Goal: Register for event/course

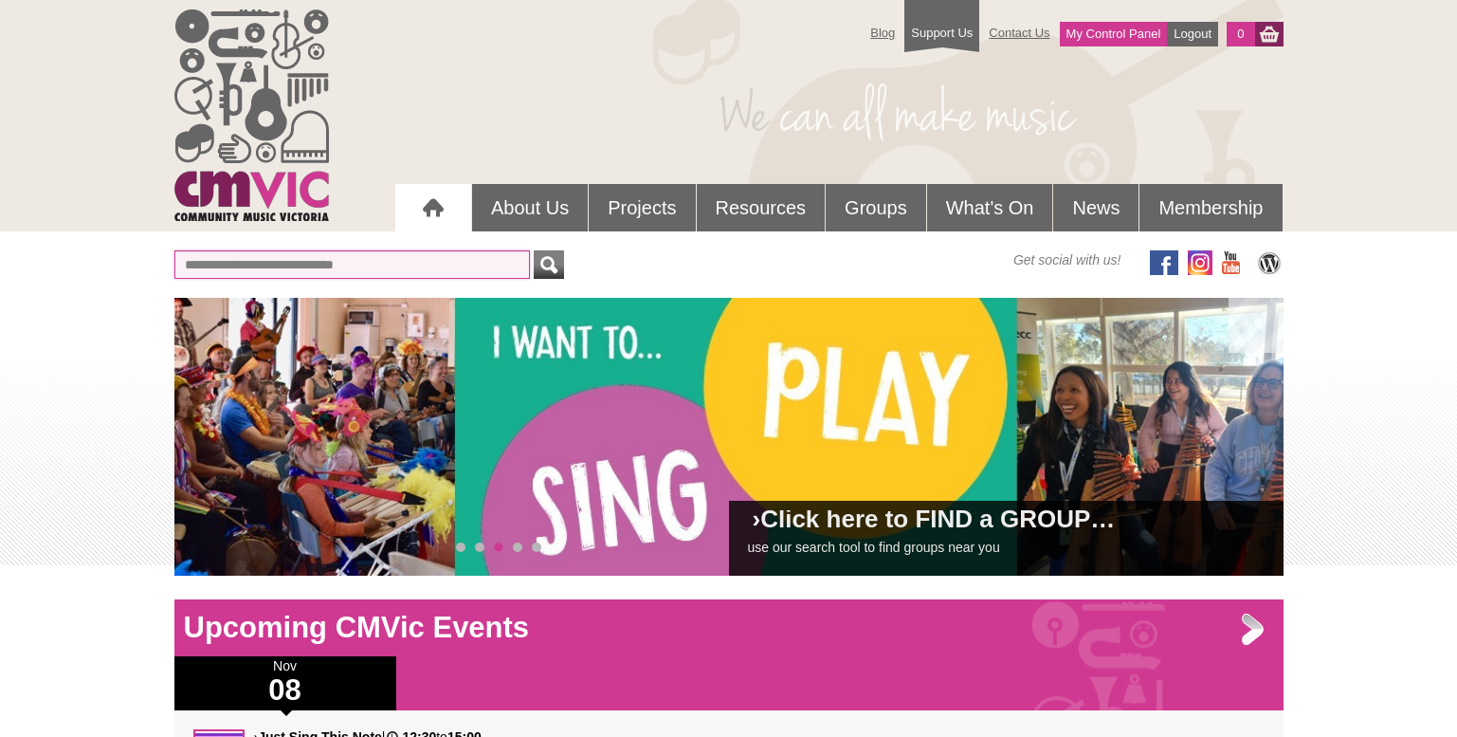
click at [429, 265] on input "text" at bounding box center [352, 264] width 356 height 28
type input "********"
click at [534, 250] on button "submit" at bounding box center [549, 264] width 30 height 28
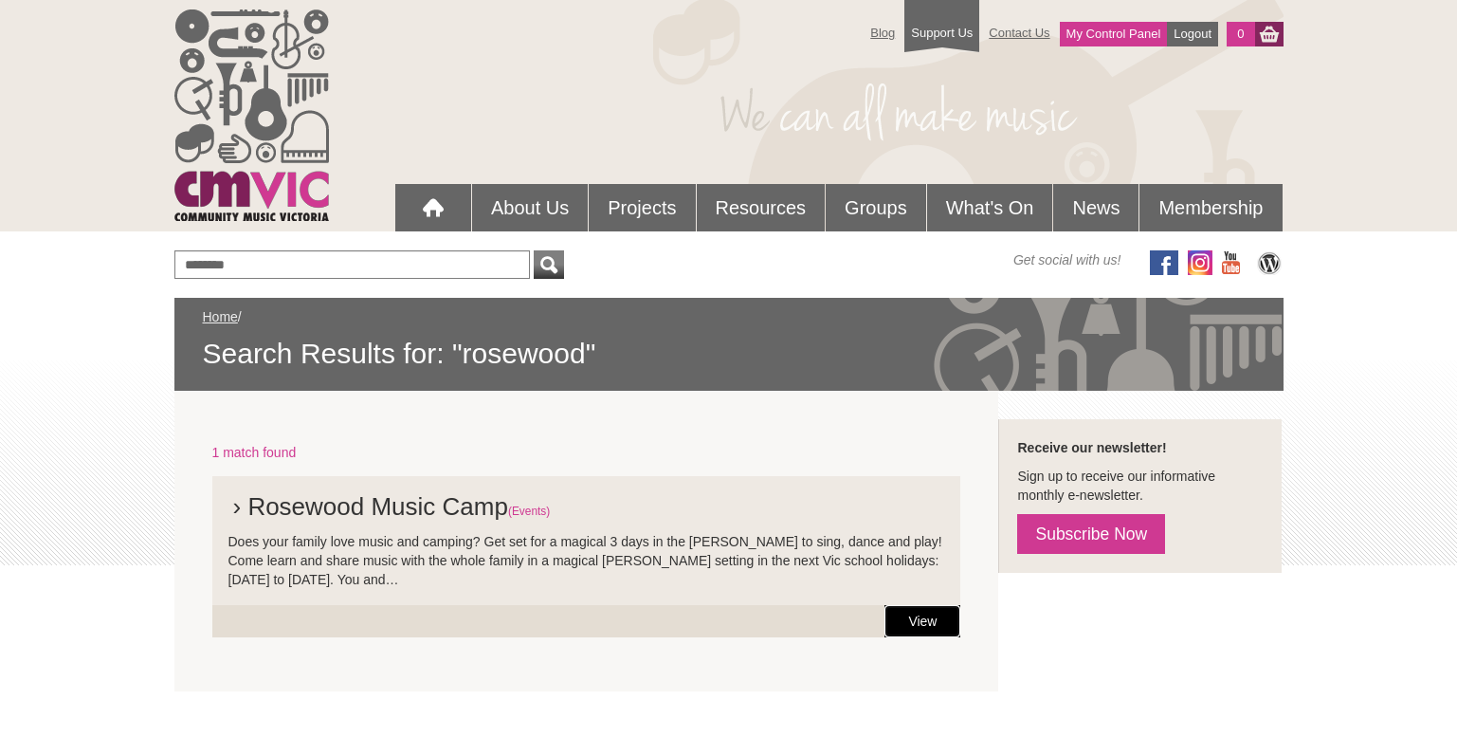
click at [907, 611] on link "View" at bounding box center [923, 621] width 76 height 32
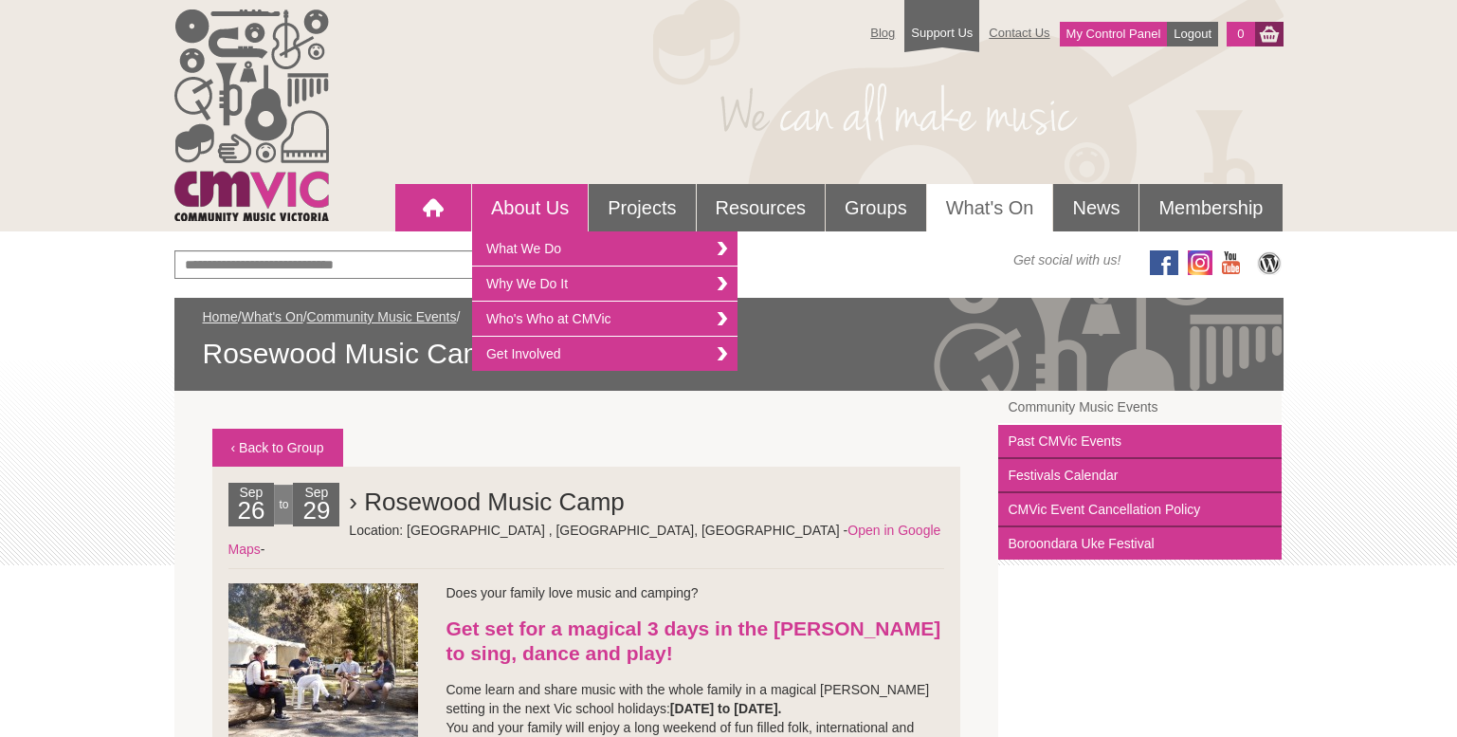
click at [440, 209] on div at bounding box center [433, 208] width 38 height 38
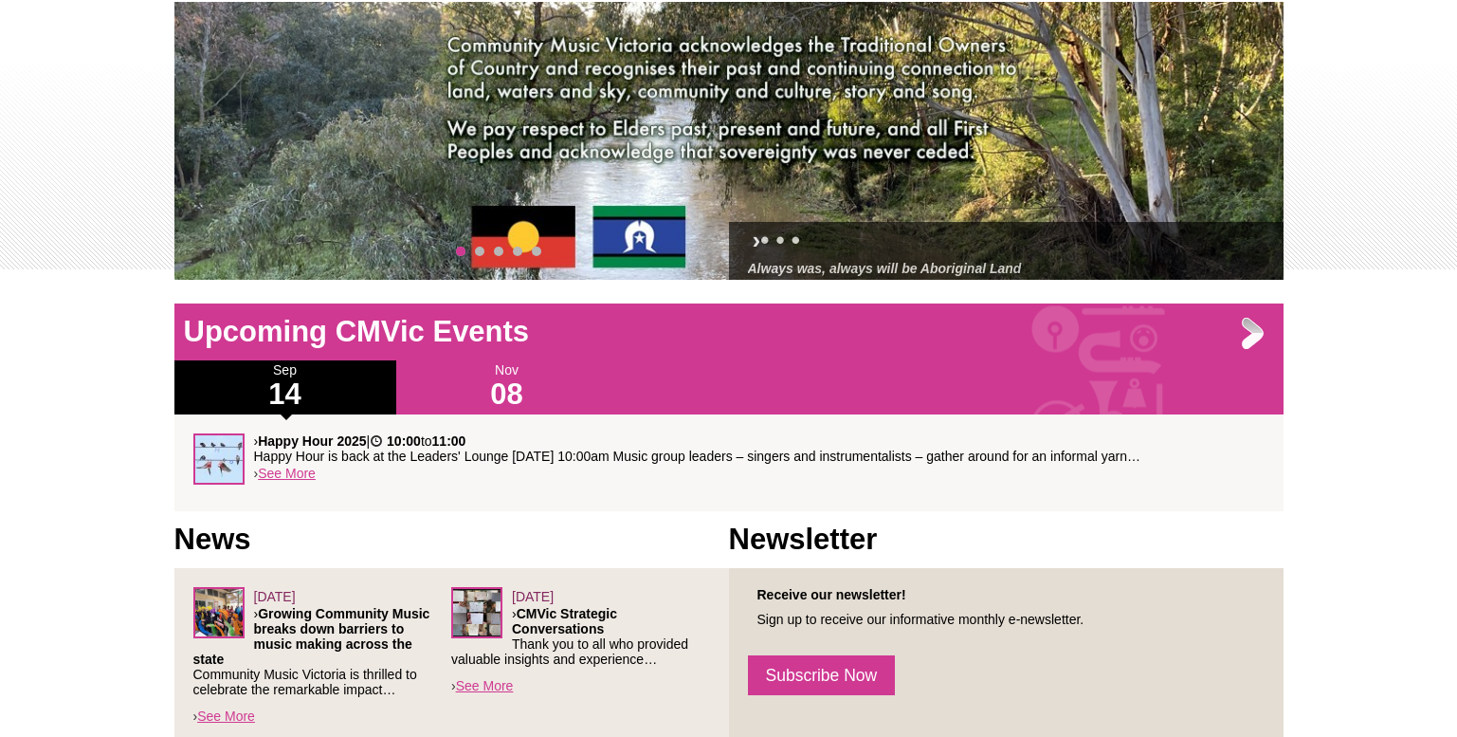
scroll to position [322, 0]
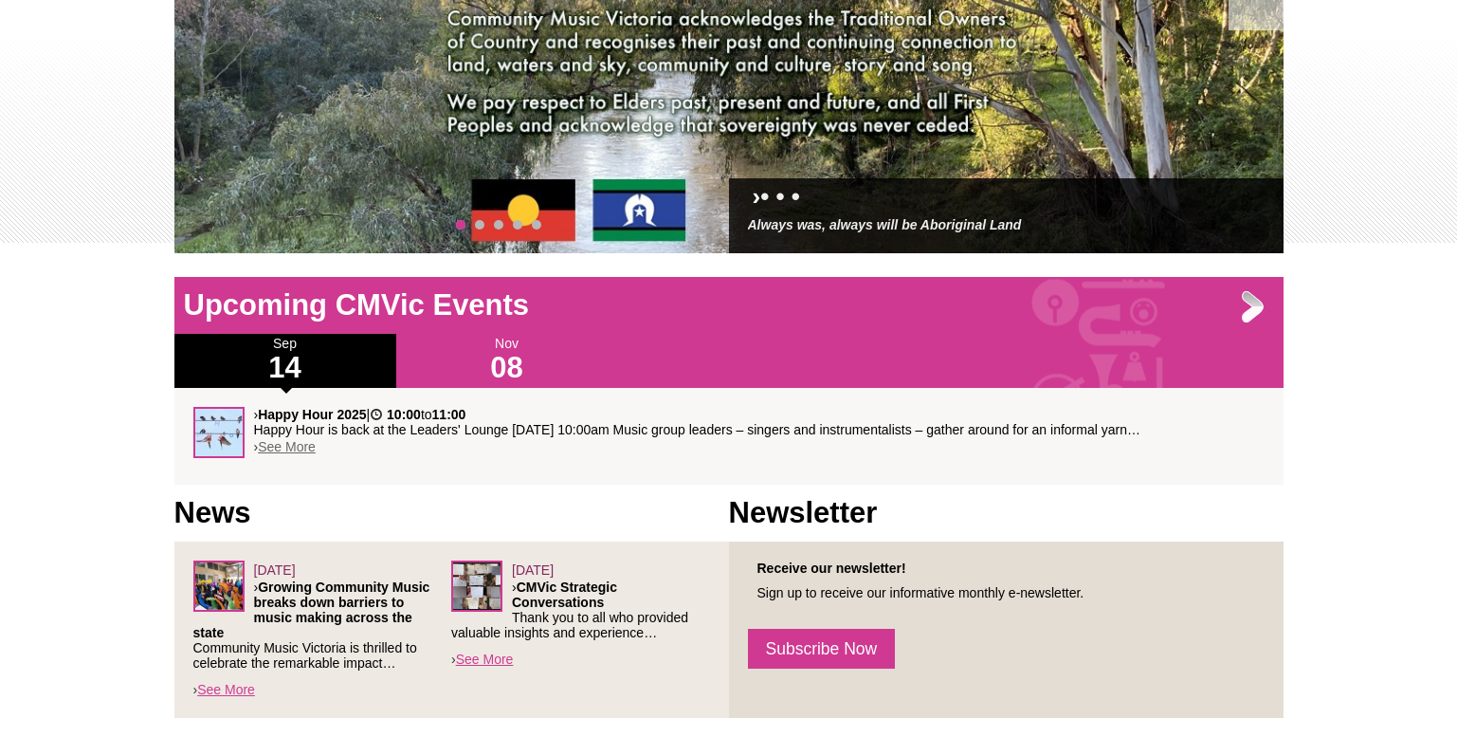
click at [297, 445] on link "See More" at bounding box center [287, 446] width 58 height 15
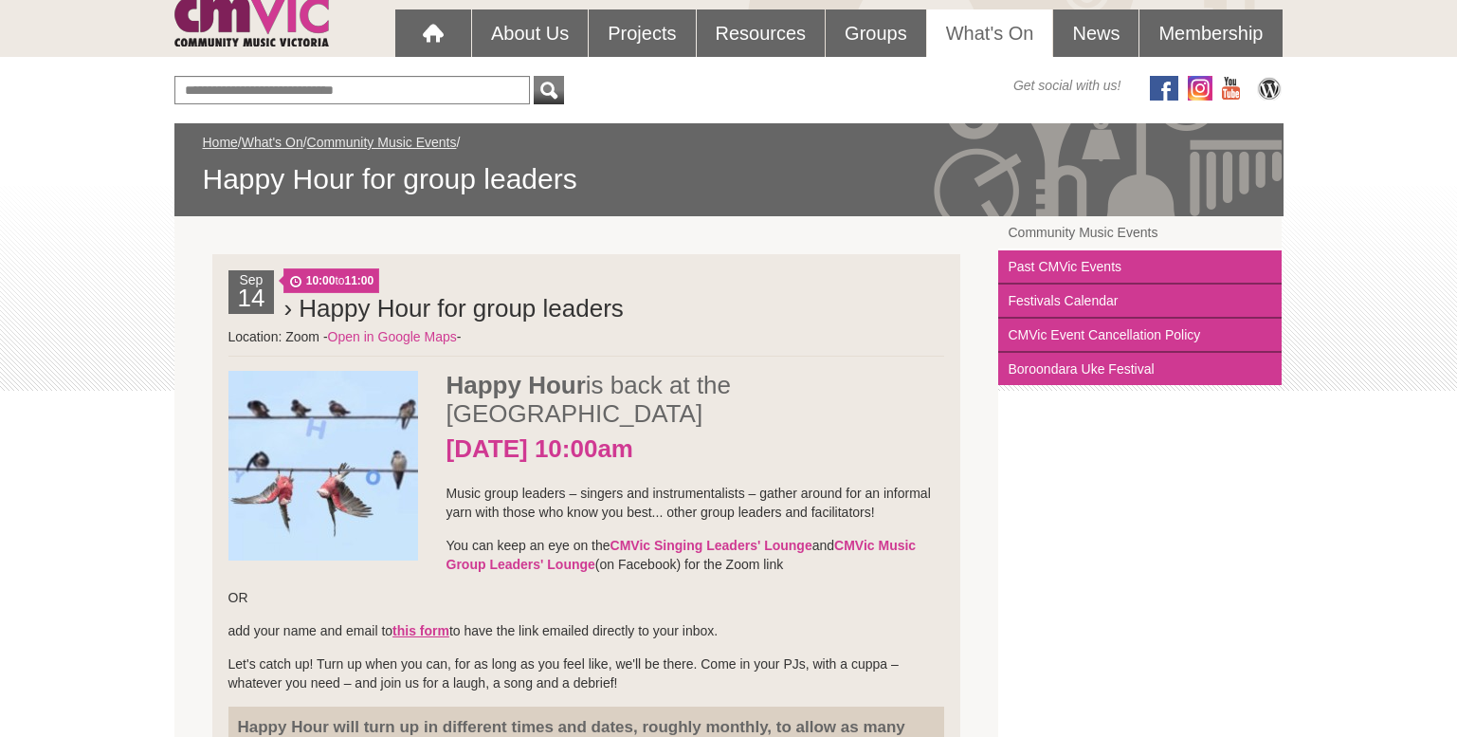
scroll to position [176, 0]
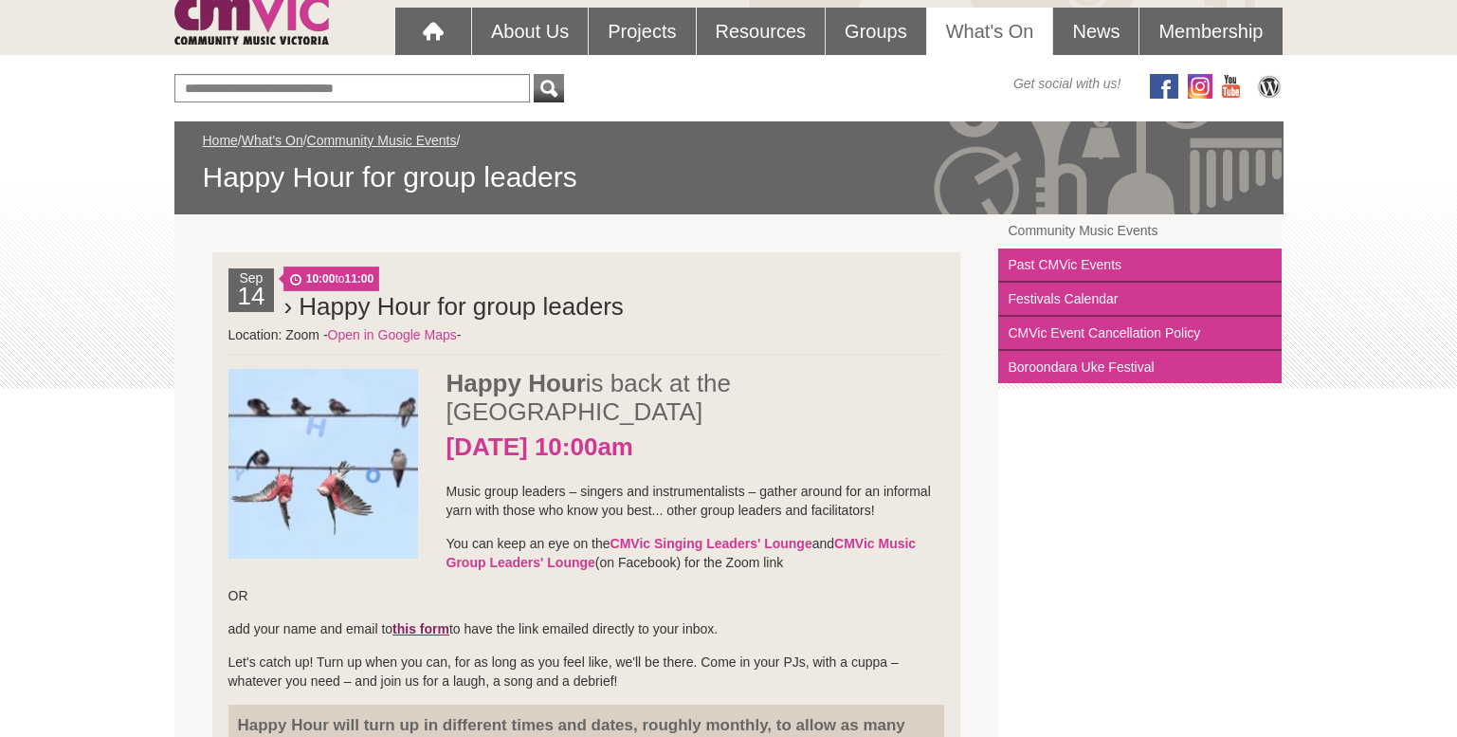
click at [419, 621] on strong "this form" at bounding box center [421, 628] width 57 height 15
